Goal: Task Accomplishment & Management: Manage account settings

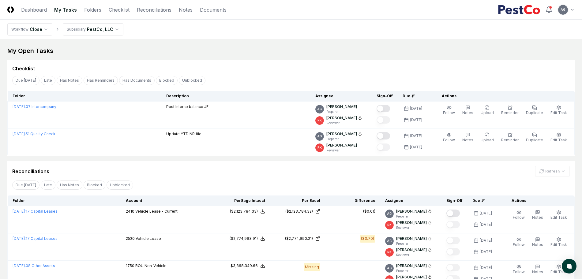
scroll to position [38, 0]
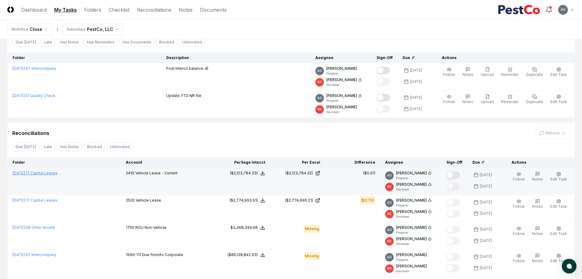
click at [58, 173] on link "[DATE] : 17 Capital Leases" at bounding box center [35, 173] width 45 height 5
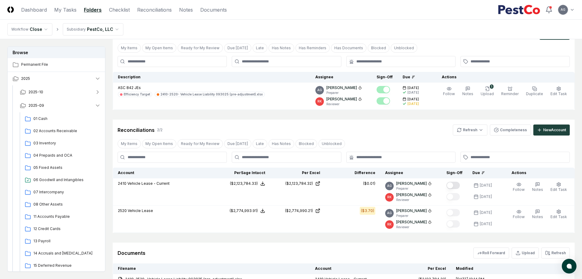
scroll to position [88, 0]
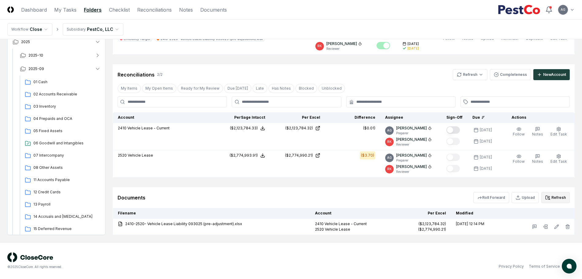
click at [554, 199] on button "Refresh" at bounding box center [555, 197] width 28 height 11
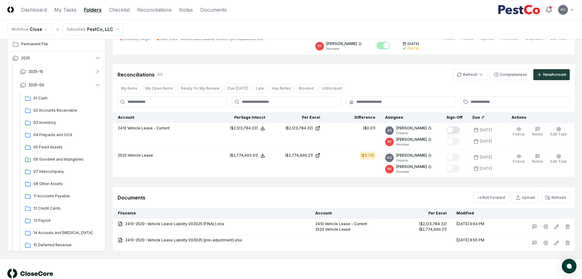
click at [255, 196] on div "Documents Roll Forward Upload Refresh" at bounding box center [343, 197] width 452 height 11
click at [259, 195] on div "Documents Roll Forward Upload Refresh" at bounding box center [343, 197] width 452 height 11
click at [474, 72] on html "CloseCore Dashboard My Tasks Folders Checklist Reconciliations Notes Documents …" at bounding box center [291, 103] width 582 height 383
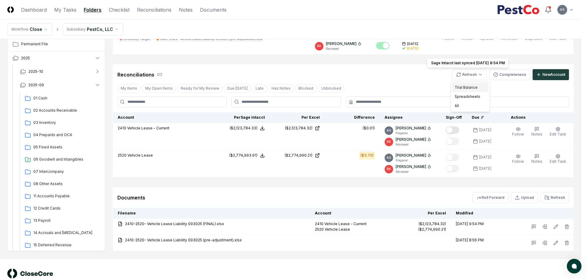
click at [472, 84] on div "Trial Balance" at bounding box center [471, 87] width 36 height 9
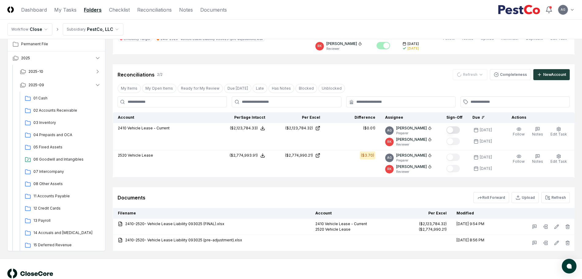
click at [375, 76] on div "Reconciliations 2 / 2 Refresh Completeness New Account" at bounding box center [343, 74] width 452 height 11
click at [558, 194] on button "Refresh" at bounding box center [555, 197] width 28 height 11
click at [438, 190] on div "Documents Roll Forward Upload Refresh" at bounding box center [344, 197] width 462 height 21
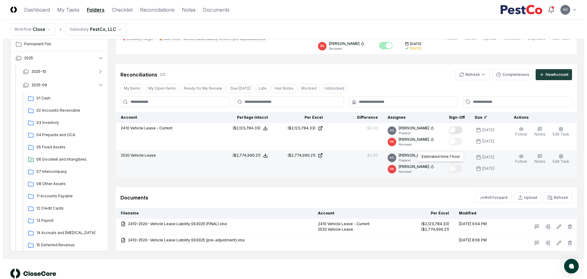
scroll to position [50, 0]
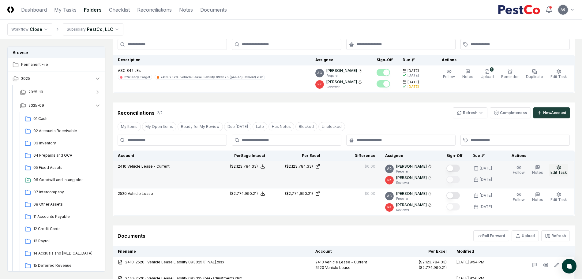
click at [560, 168] on icon "button" at bounding box center [559, 167] width 4 height 4
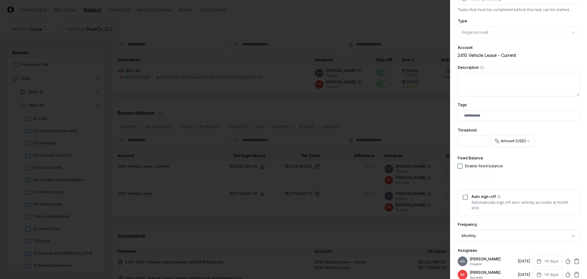
scroll to position [115, 0]
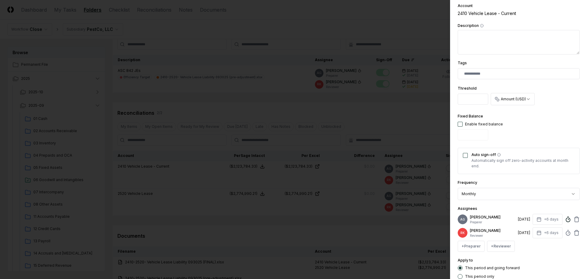
click at [565, 221] on icon at bounding box center [568, 219] width 6 height 6
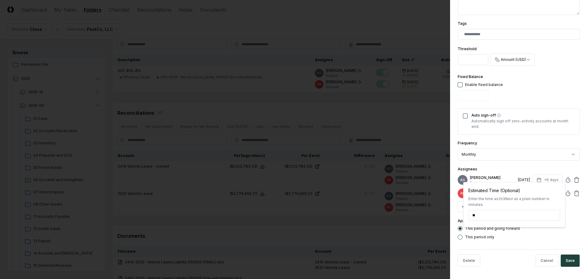
scroll to position [159, 0]
type input "******"
click at [565, 261] on button "Save" at bounding box center [570, 261] width 19 height 12
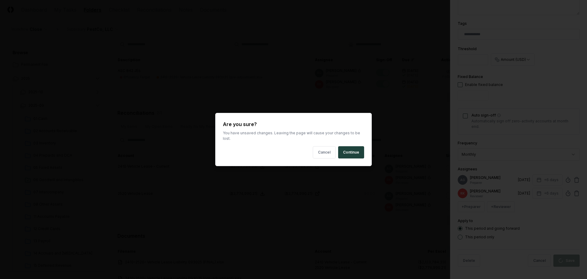
click at [354, 224] on body "CloseCore Dashboard My Tasks Folders Checklist Reconciliations Notes Documents …" at bounding box center [291, 141] width 582 height 383
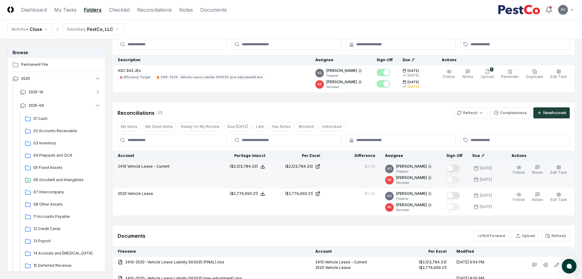
click at [458, 170] on button "Mark complete" at bounding box center [452, 168] width 13 height 7
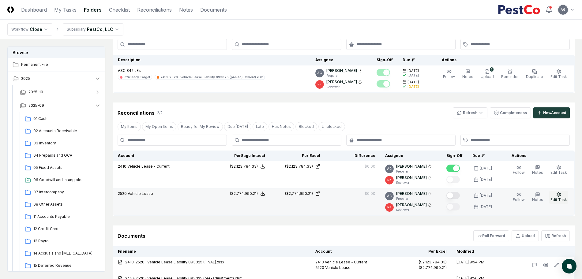
click at [559, 199] on span "Edit Task" at bounding box center [558, 199] width 17 height 5
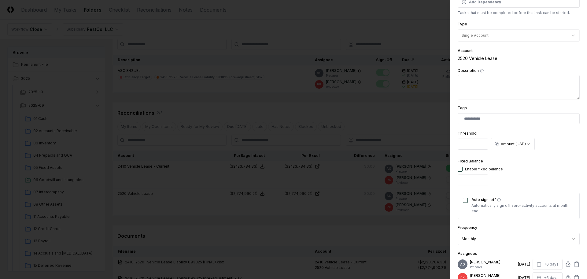
scroll to position [115, 0]
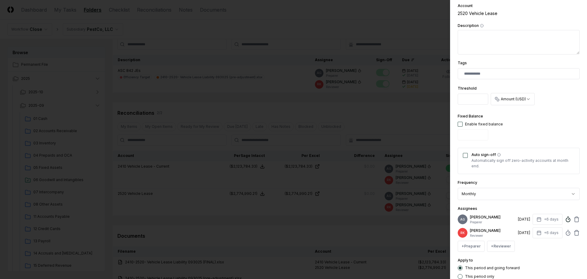
click at [565, 221] on icon at bounding box center [568, 219] width 6 height 6
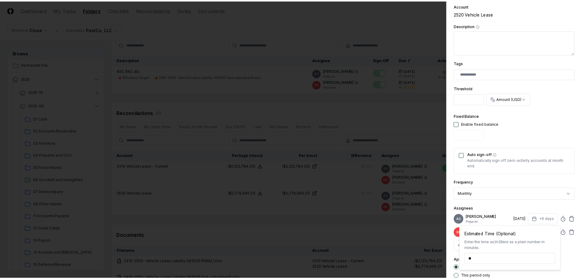
scroll to position [159, 0]
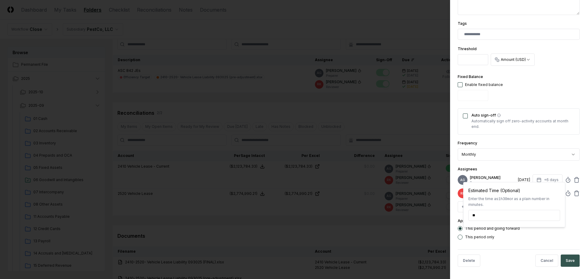
type input "******"
click at [572, 261] on button "Save" at bounding box center [570, 261] width 19 height 12
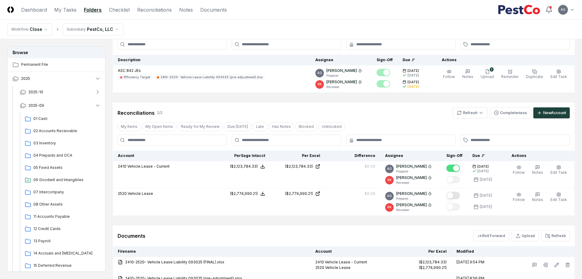
click at [413, 232] on div "Documents Roll Forward Upload Refresh" at bounding box center [343, 235] width 452 height 11
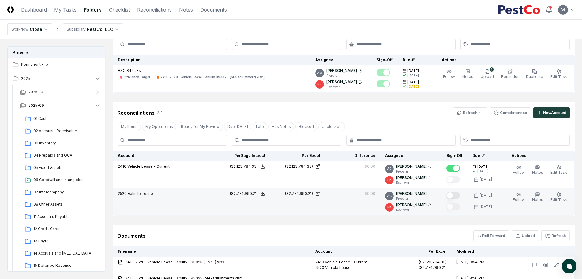
click at [457, 194] on button "Mark complete" at bounding box center [452, 195] width 13 height 7
click at [395, 224] on div "Cancel Reassign [DATE]: 17 Capital Leases View on One Drive Checklist 1 / 1 New…" at bounding box center [344, 143] width 462 height 293
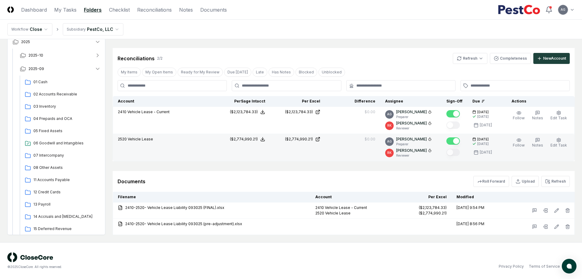
scroll to position [66, 0]
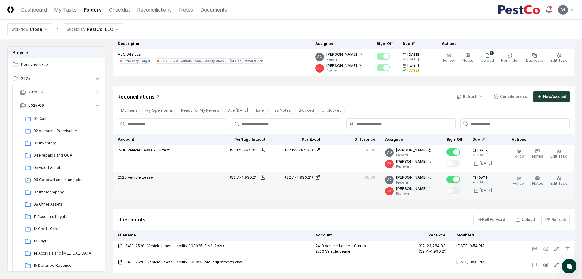
click at [392, 97] on div "Reconciliations 2 / 2 Refresh Completeness New Account" at bounding box center [343, 96] width 452 height 11
click at [64, 10] on link "My Tasks" at bounding box center [65, 9] width 22 height 7
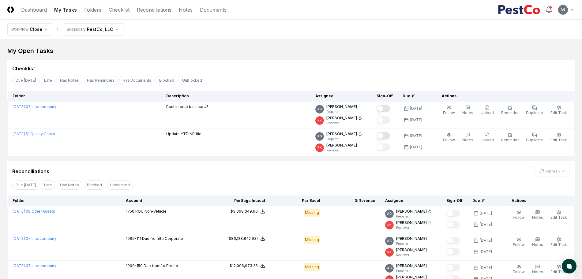
click at [269, 64] on div "Checklist" at bounding box center [290, 66] width 567 height 12
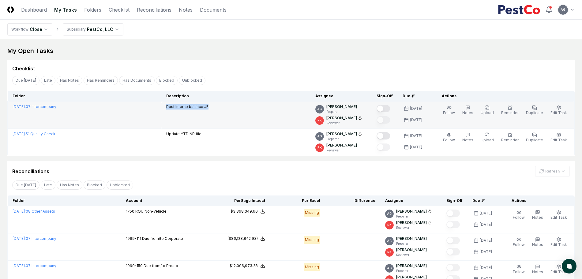
drag, startPoint x: 236, startPoint y: 111, endPoint x: 188, endPoint y: 110, distance: 47.1
click at [188, 110] on div "Post Interco balance JE" at bounding box center [235, 107] width 139 height 7
copy p "Post Interco balance JE"
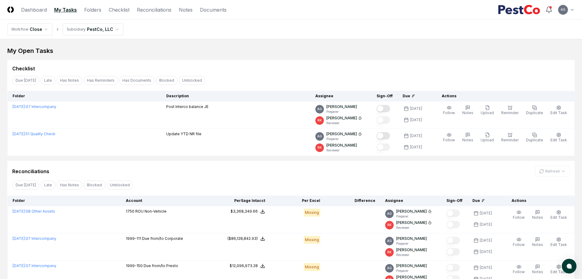
click at [282, 166] on div "Reconciliations Refresh" at bounding box center [290, 171] width 557 height 11
click at [290, 67] on div "Checklist" at bounding box center [290, 68] width 557 height 7
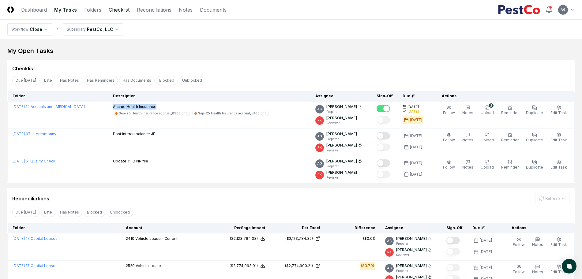
click at [122, 11] on link "Checklist" at bounding box center [119, 9] width 21 height 7
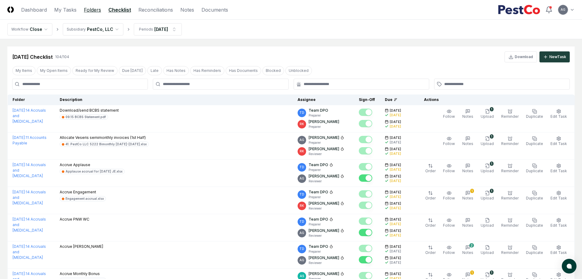
click at [93, 9] on link "Folders" at bounding box center [92, 9] width 17 height 7
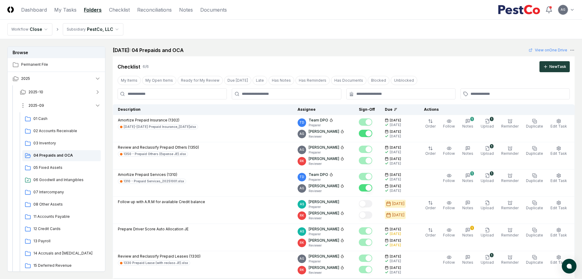
click at [60, 105] on button "2025-09" at bounding box center [60, 105] width 91 height 13
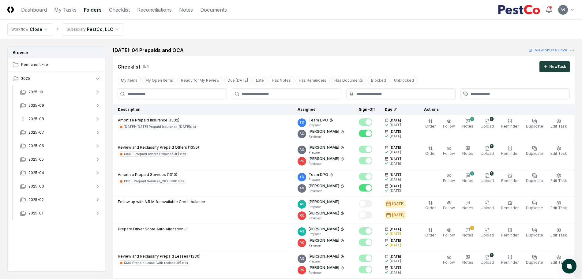
click at [54, 116] on button "2025-08" at bounding box center [60, 118] width 91 height 13
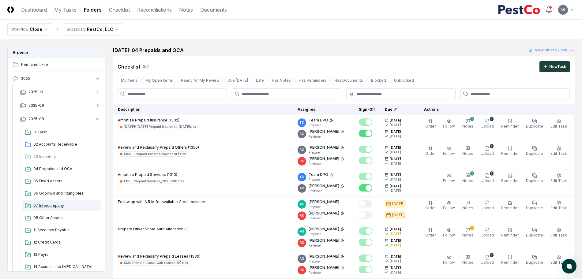
click at [56, 205] on span "07 Intercompany" at bounding box center [65, 206] width 65 height 6
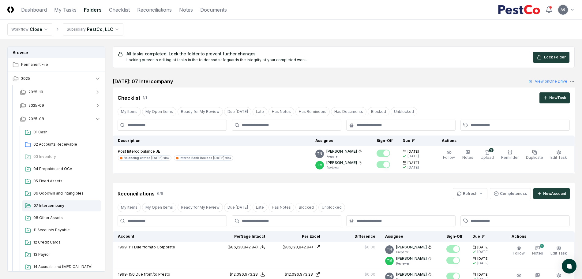
click at [300, 84] on div "August 2025: 07 Intercompany View on One Drive" at bounding box center [344, 81] width 462 height 7
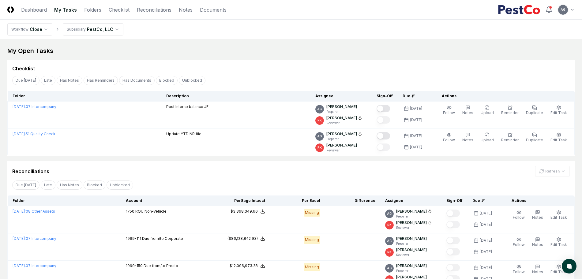
click at [263, 59] on div "My Open Tasks Cancel Reassign Checklist Due Today Late Has Notes Has Reminders …" at bounding box center [290, 276] width 567 height 459
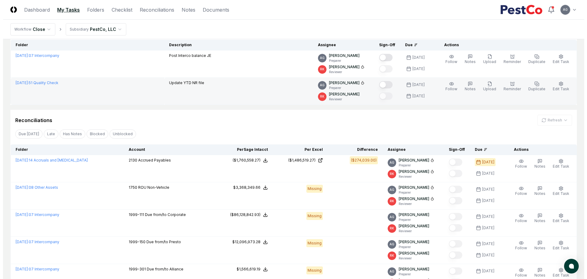
scroll to position [38, 0]
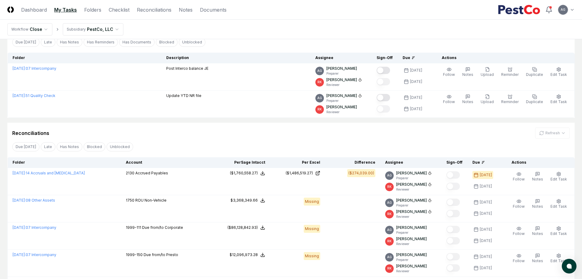
click at [270, 120] on div "My Open Tasks Cancel Reassign Checklist Due Today Late Has Notes Has Reminders …" at bounding box center [290, 251] width 567 height 487
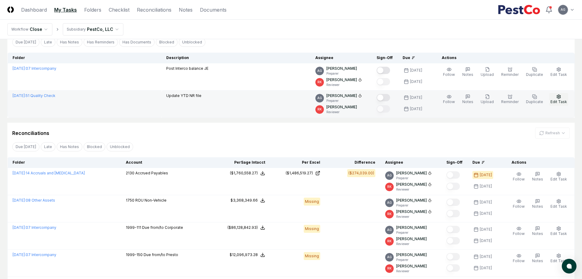
click at [556, 101] on span "Edit Task" at bounding box center [558, 101] width 17 height 5
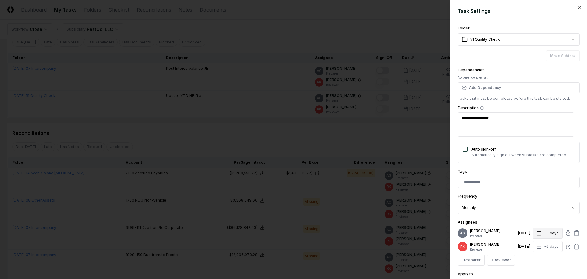
click at [542, 238] on button "+6 days" at bounding box center [548, 233] width 30 height 11
type textarea "*"
click at [528, 260] on input "*" at bounding box center [523, 259] width 21 height 11
click at [529, 257] on input "*" at bounding box center [523, 259] width 21 height 11
type input "*"
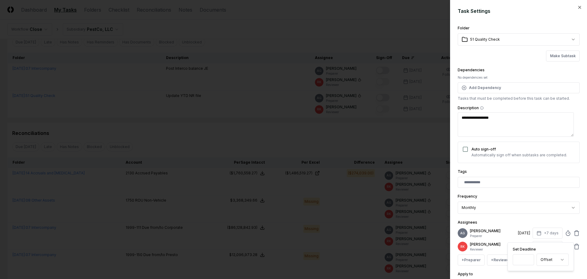
click at [529, 257] on input "*" at bounding box center [523, 259] width 21 height 11
click at [535, 222] on div "Assignees AG Angelique Cotez Garcia Preparer 10/9/2025 +7 days Set Deadline * O…" at bounding box center [519, 242] width 122 height 47
click at [542, 251] on button "+6 days" at bounding box center [548, 246] width 30 height 11
click at [528, 233] on input "*" at bounding box center [523, 233] width 21 height 11
type input "*"
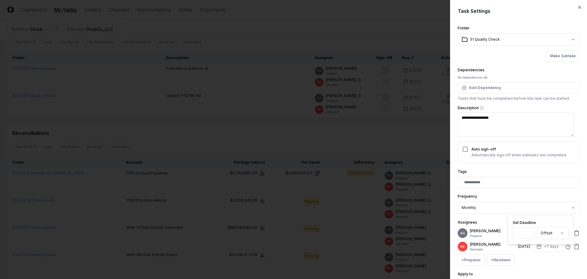
click at [528, 233] on input "*" at bounding box center [523, 233] width 21 height 11
click at [498, 223] on div "Assignees AG Angelique Cotez Garcia Preparer 10/9/2025 +7 days RK Ryan Klapper …" at bounding box center [519, 242] width 122 height 47
click at [547, 252] on button "+8 days" at bounding box center [548, 246] width 30 height 11
type input "*"
click at [528, 235] on input "*" at bounding box center [523, 233] width 21 height 11
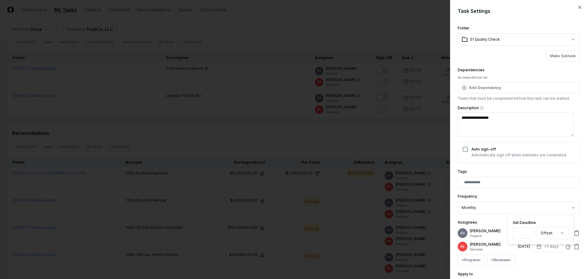
click at [502, 228] on p "[PERSON_NAME]" at bounding box center [493, 231] width 46 height 6
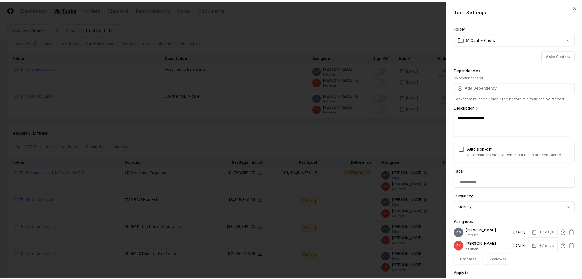
scroll to position [58, 0]
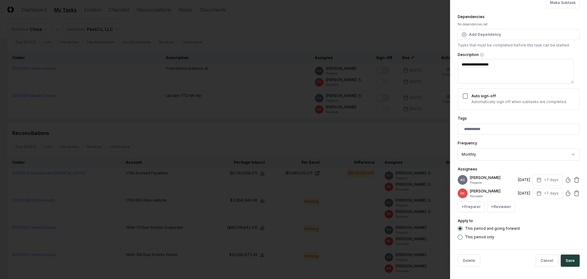
click at [480, 238] on label "This period only" at bounding box center [479, 237] width 29 height 4
click at [463, 238] on button "This period only" at bounding box center [460, 237] width 5 height 5
click at [561, 261] on button "Save" at bounding box center [570, 261] width 19 height 12
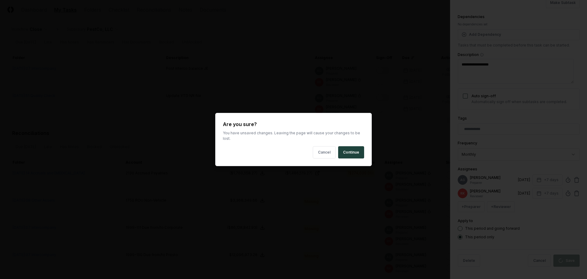
click at [344, 137] on body "CloseCore Dashboard My Tasks Folders Checklist Reconciliations Notes Documents …" at bounding box center [291, 250] width 582 height 577
type textarea "*"
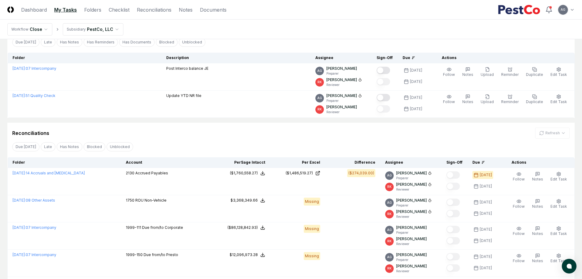
click at [231, 121] on div "My Open Tasks Cancel Reassign Checklist Due Today Late Has Notes Has Reminders …" at bounding box center [290, 251] width 567 height 487
click at [255, 46] on div "Due Today Late Has Notes Has Reminders Has Documents Blocked Unblocked Clear Fi…" at bounding box center [290, 41] width 567 height 11
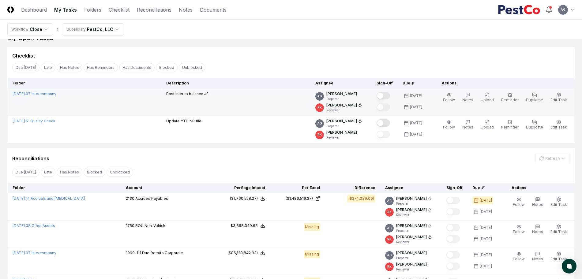
scroll to position [0, 0]
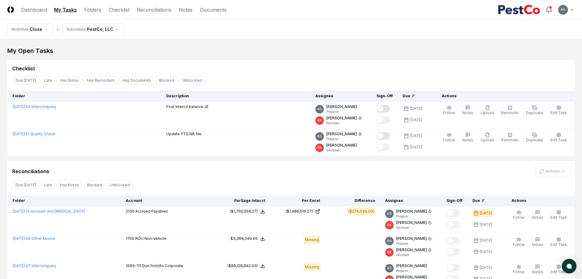
click at [256, 79] on div "Due Today Late Has Notes Has Reminders Has Documents Blocked Unblocked Clear Fi…" at bounding box center [290, 80] width 567 height 11
click at [292, 66] on div "Checklist" at bounding box center [290, 68] width 557 height 7
